Goal: Browse casually: Explore the website without a specific task or goal

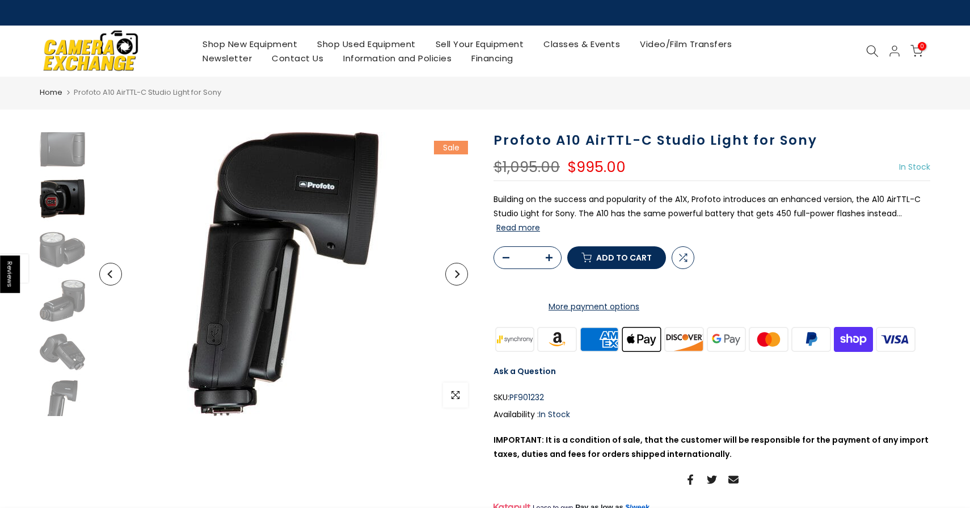
click at [71, 193] on img at bounding box center [62, 198] width 45 height 45
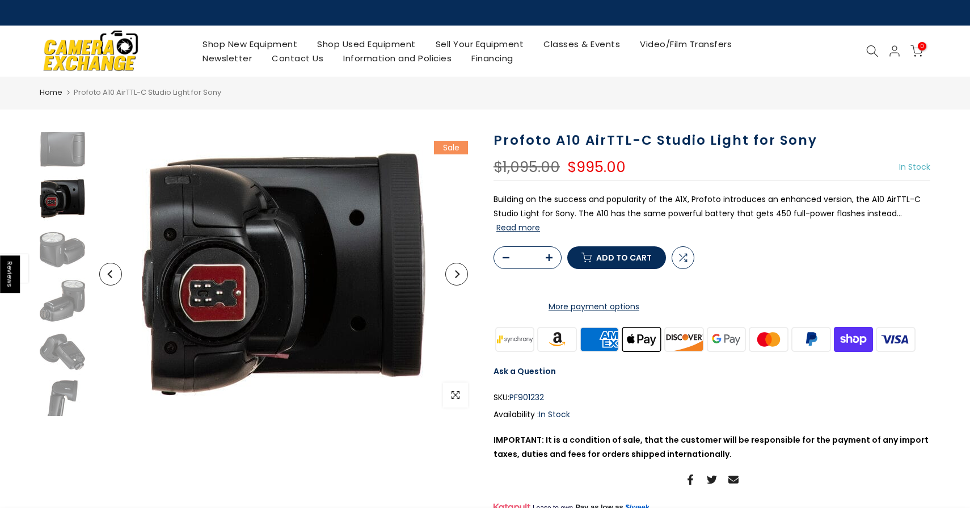
scroll to position [301, 0]
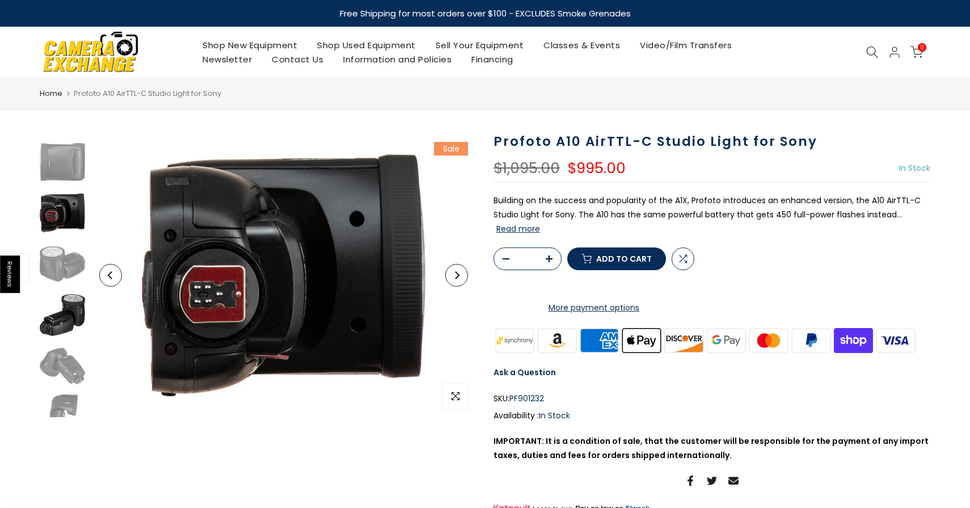
click at [63, 317] on img at bounding box center [62, 314] width 45 height 45
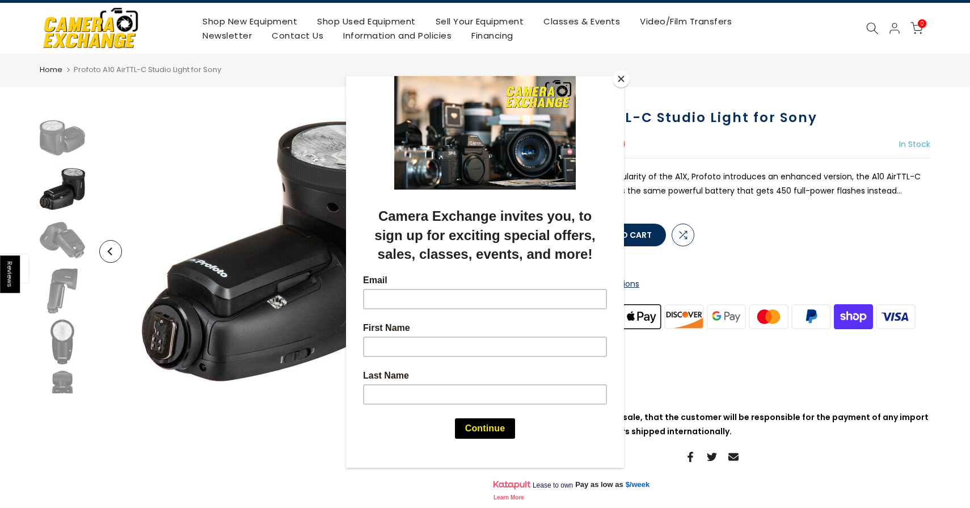
scroll to position [23, 0]
click at [272, 439] on div at bounding box center [485, 254] width 970 height 508
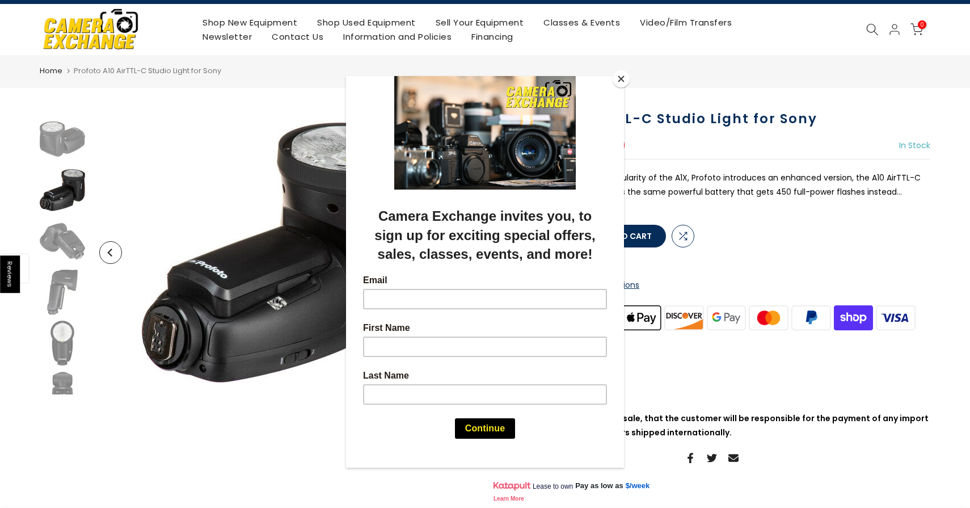
click at [255, 439] on div at bounding box center [485, 254] width 970 height 508
click at [61, 301] on div at bounding box center [485, 254] width 970 height 508
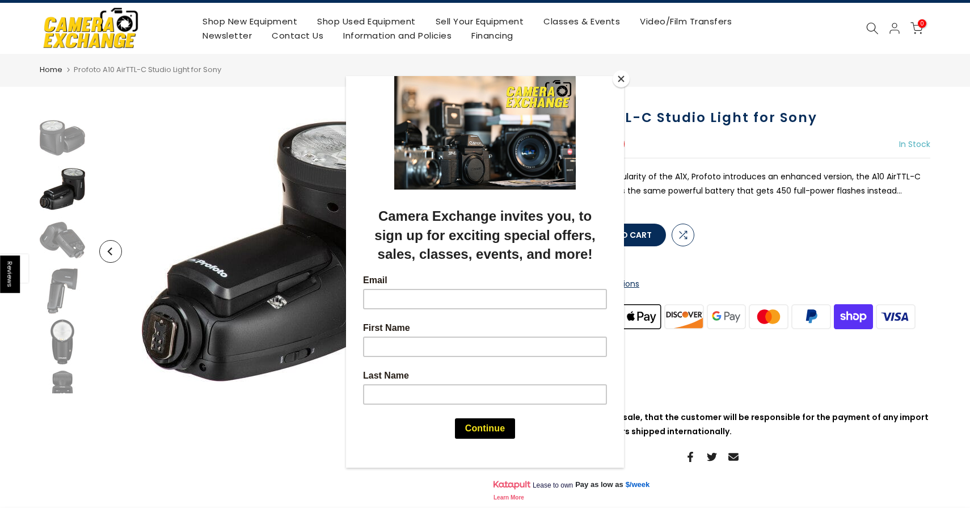
click at [624, 73] on button "Close" at bounding box center [621, 78] width 17 height 17
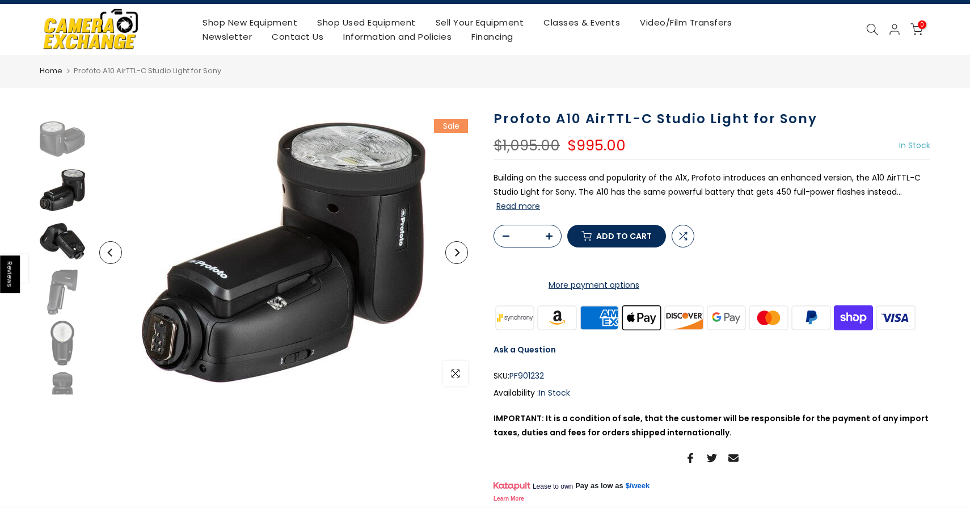
click at [78, 255] on img at bounding box center [62, 240] width 45 height 45
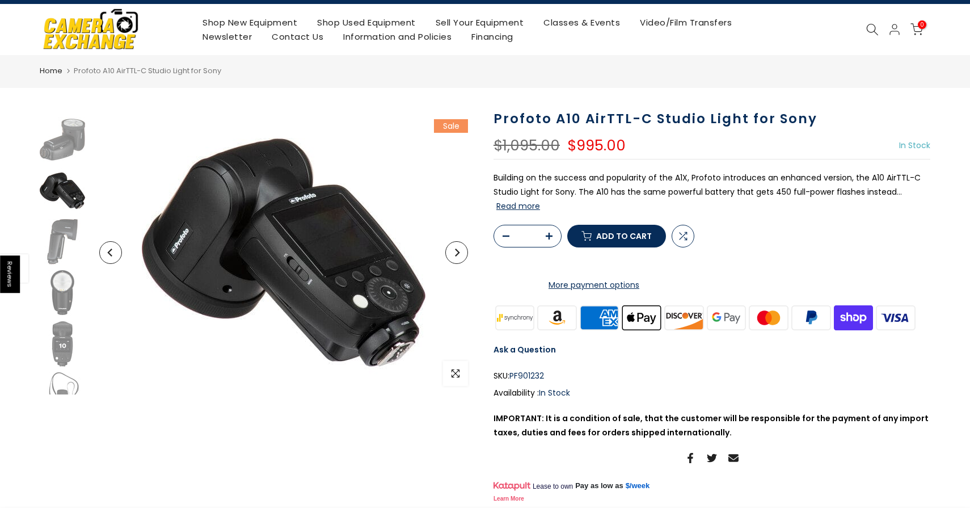
scroll to position [454, 0]
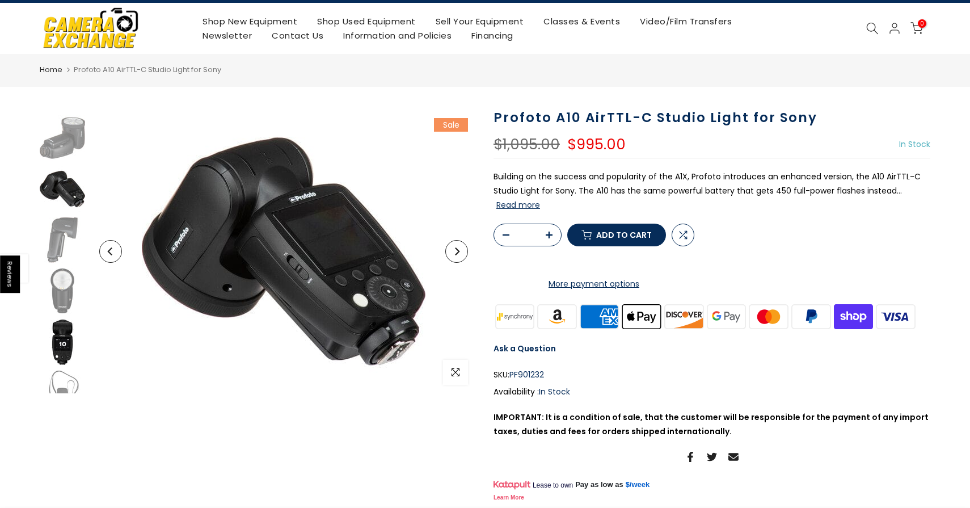
click at [65, 346] on img at bounding box center [62, 341] width 45 height 45
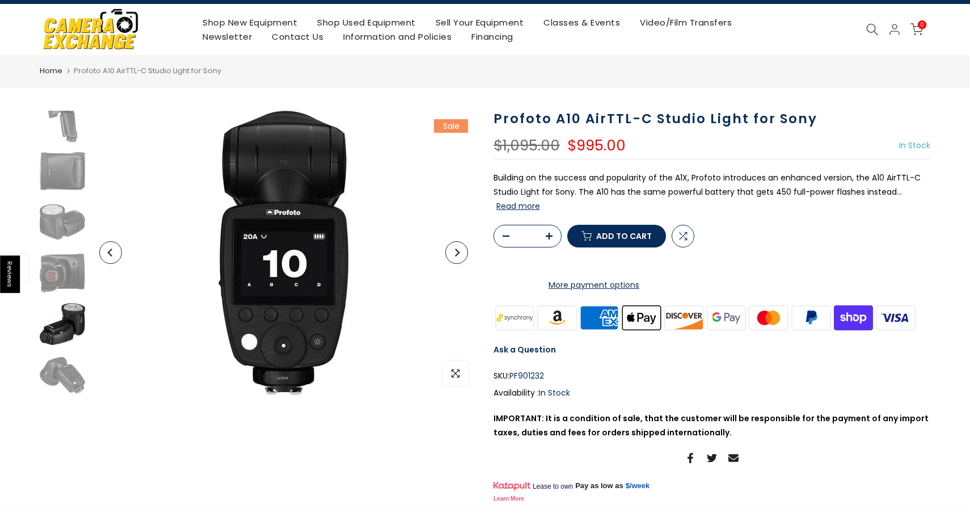
scroll to position [834, 0]
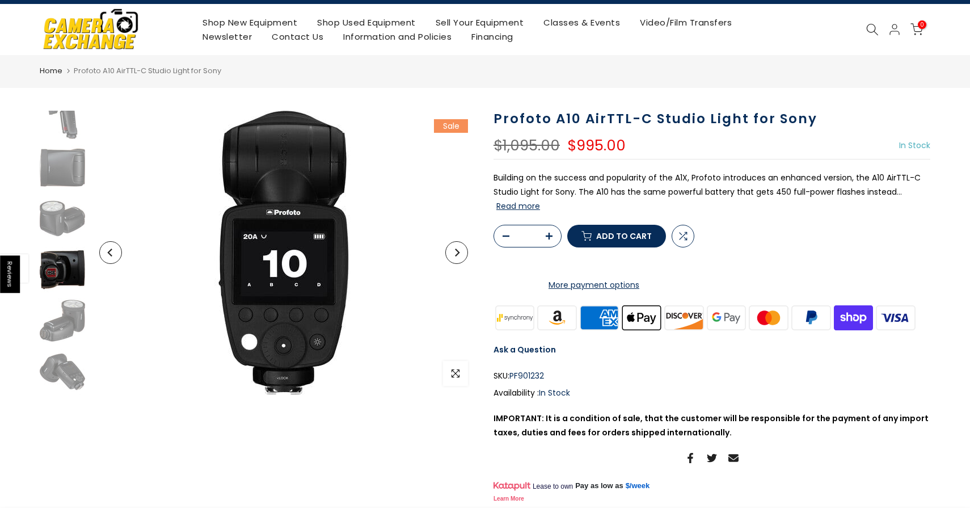
click at [71, 274] on img at bounding box center [62, 269] width 45 height 45
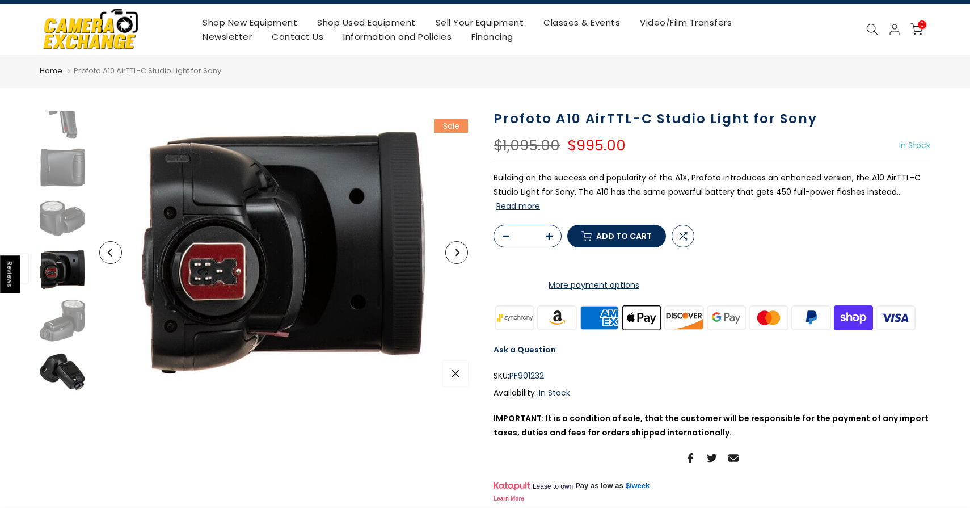
click at [69, 372] on img at bounding box center [62, 371] width 45 height 45
